Goal: Task Accomplishment & Management: Use online tool/utility

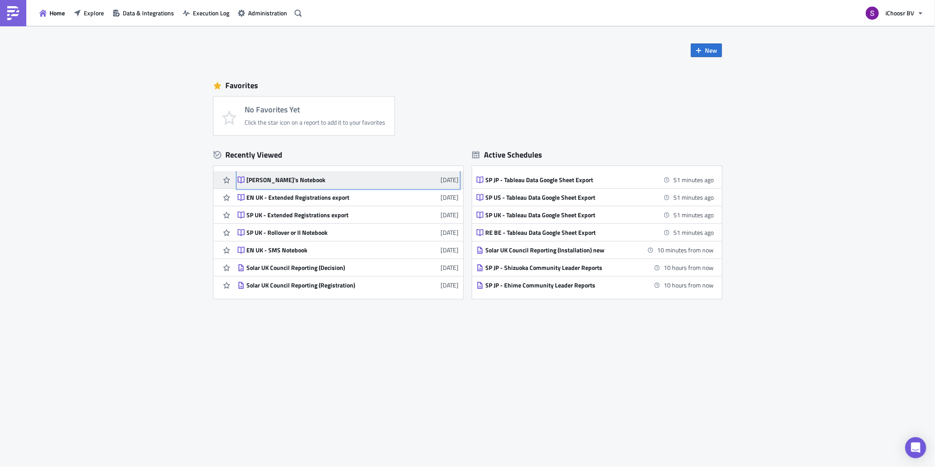
click at [292, 182] on div "[PERSON_NAME]'s Notebook" at bounding box center [323, 180] width 153 height 8
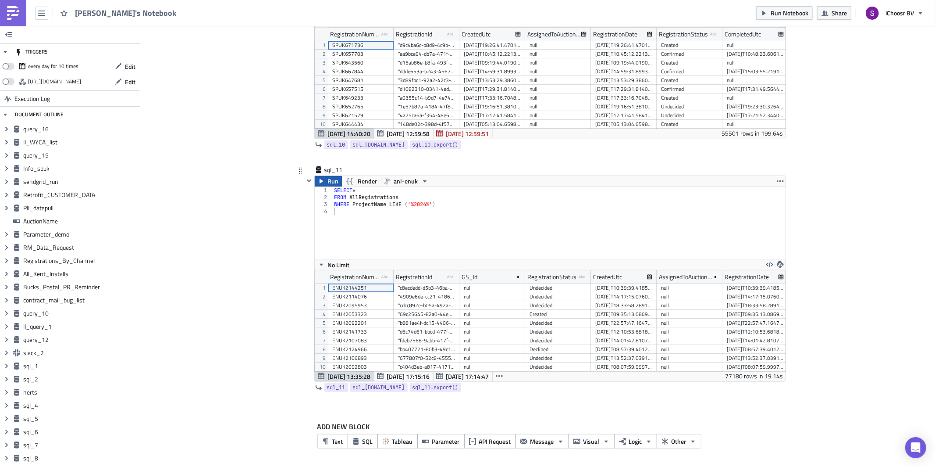
click at [334, 180] on span "Run" at bounding box center [333, 181] width 11 height 11
click at [716, 265] on icon "button" at bounding box center [780, 264] width 7 height 7
click at [716, 233] on div "CSV" at bounding box center [811, 231] width 68 height 9
click at [716, 261] on button "button" at bounding box center [780, 264] width 11 height 11
click at [716, 232] on div "CSV" at bounding box center [811, 231] width 68 height 9
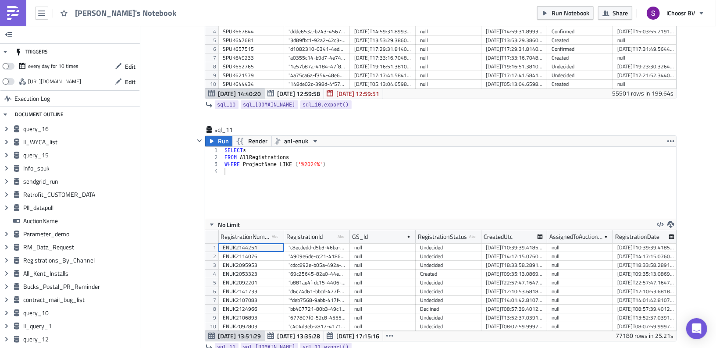
scroll to position [101, 461]
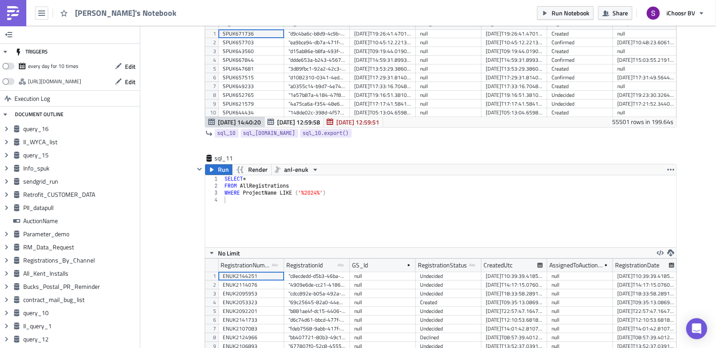
click at [19, 6] on img at bounding box center [13, 13] width 14 height 14
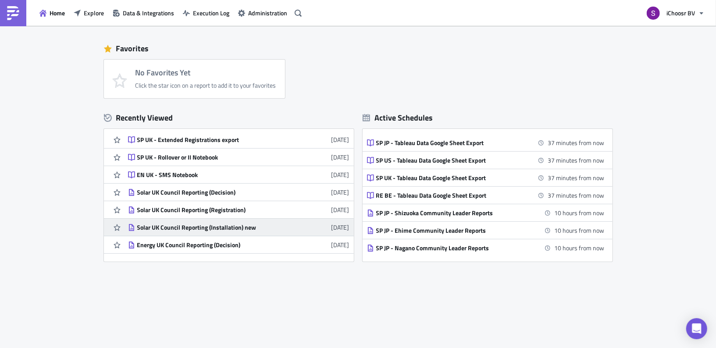
click at [242, 230] on div "Solar UK Council Reporting (Installation) new" at bounding box center [213, 228] width 153 height 8
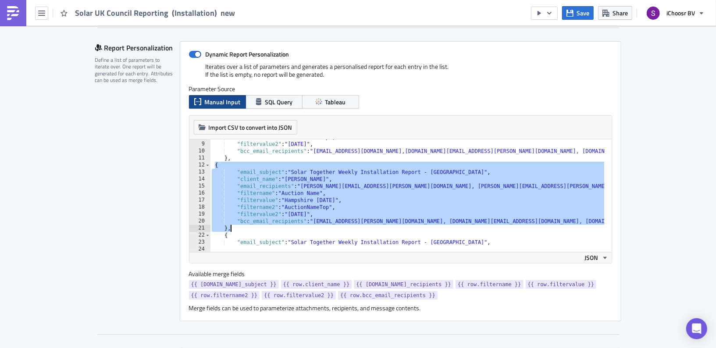
drag, startPoint x: 211, startPoint y: 167, endPoint x: 225, endPoint y: 225, distance: 59.8
type textarea ""bcc_email_recipients": "[EMAIL_ADDRESS][PERSON_NAME][DOMAIN_NAME], [DOMAIN_NAM…"
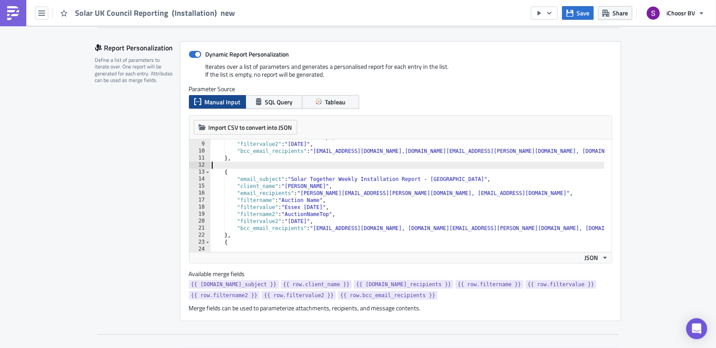
type textarea "},"
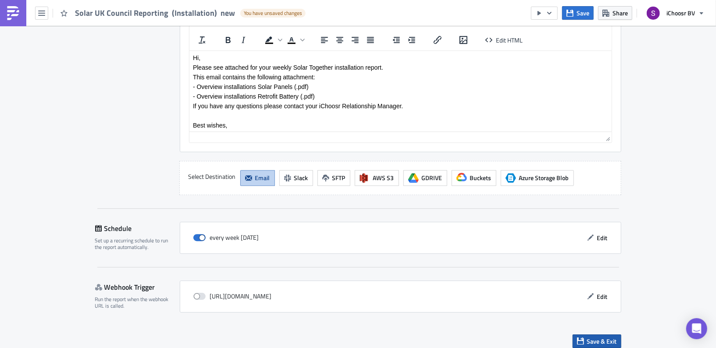
click at [582, 335] on button "Save & Exit" at bounding box center [597, 342] width 49 height 14
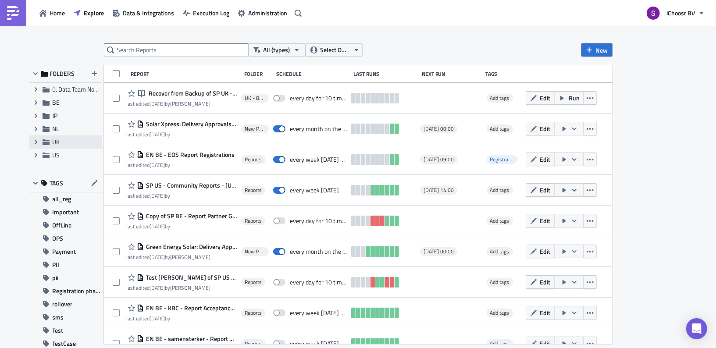
click at [43, 144] on icon at bounding box center [45, 142] width 7 height 6
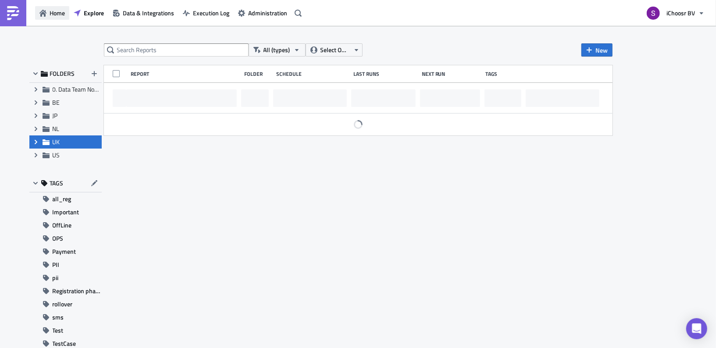
click at [55, 13] on span "Home" at bounding box center [57, 12] width 15 height 9
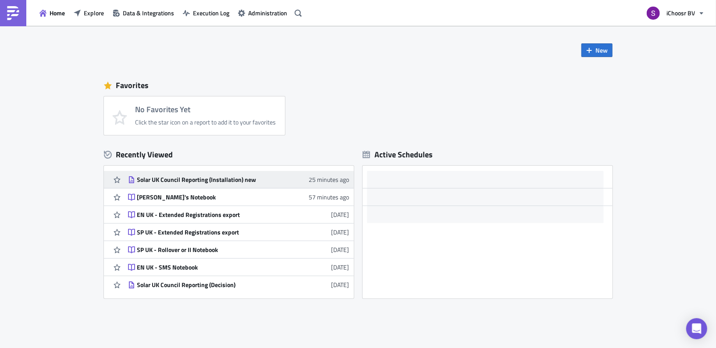
click at [175, 182] on div "Solar UK Council Reporting (Installation) new" at bounding box center [213, 180] width 153 height 8
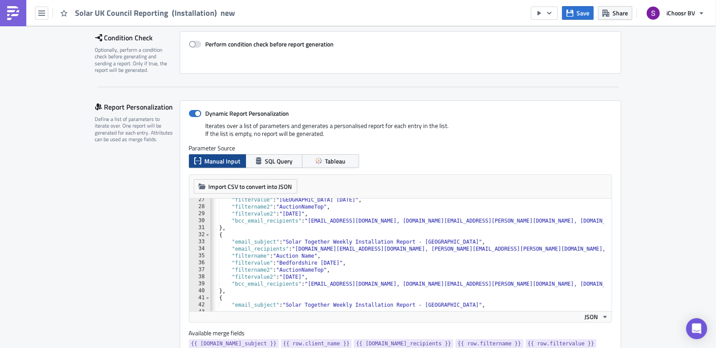
scroll to position [207, 0]
